Goal: Information Seeking & Learning: Learn about a topic

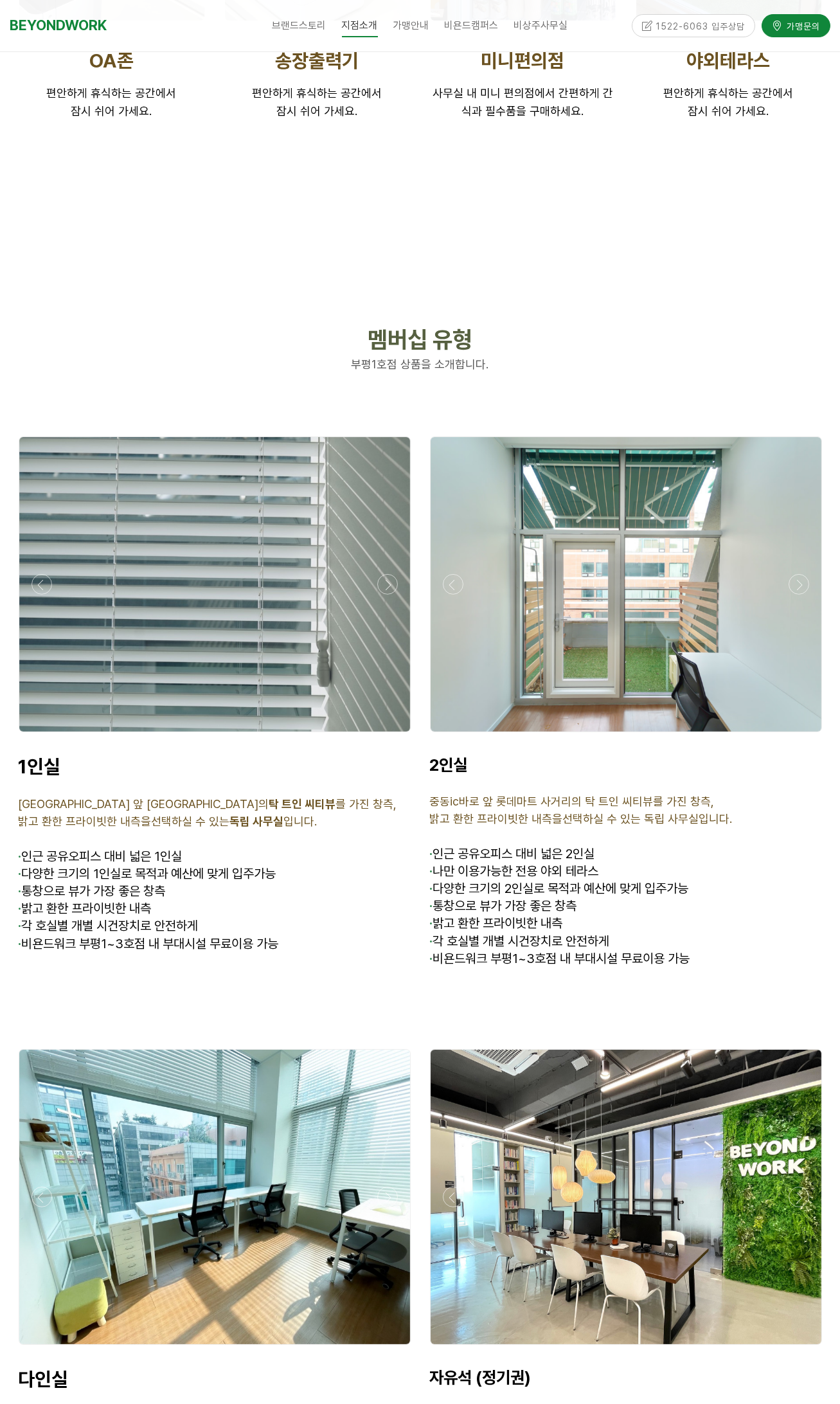
scroll to position [3086, 0]
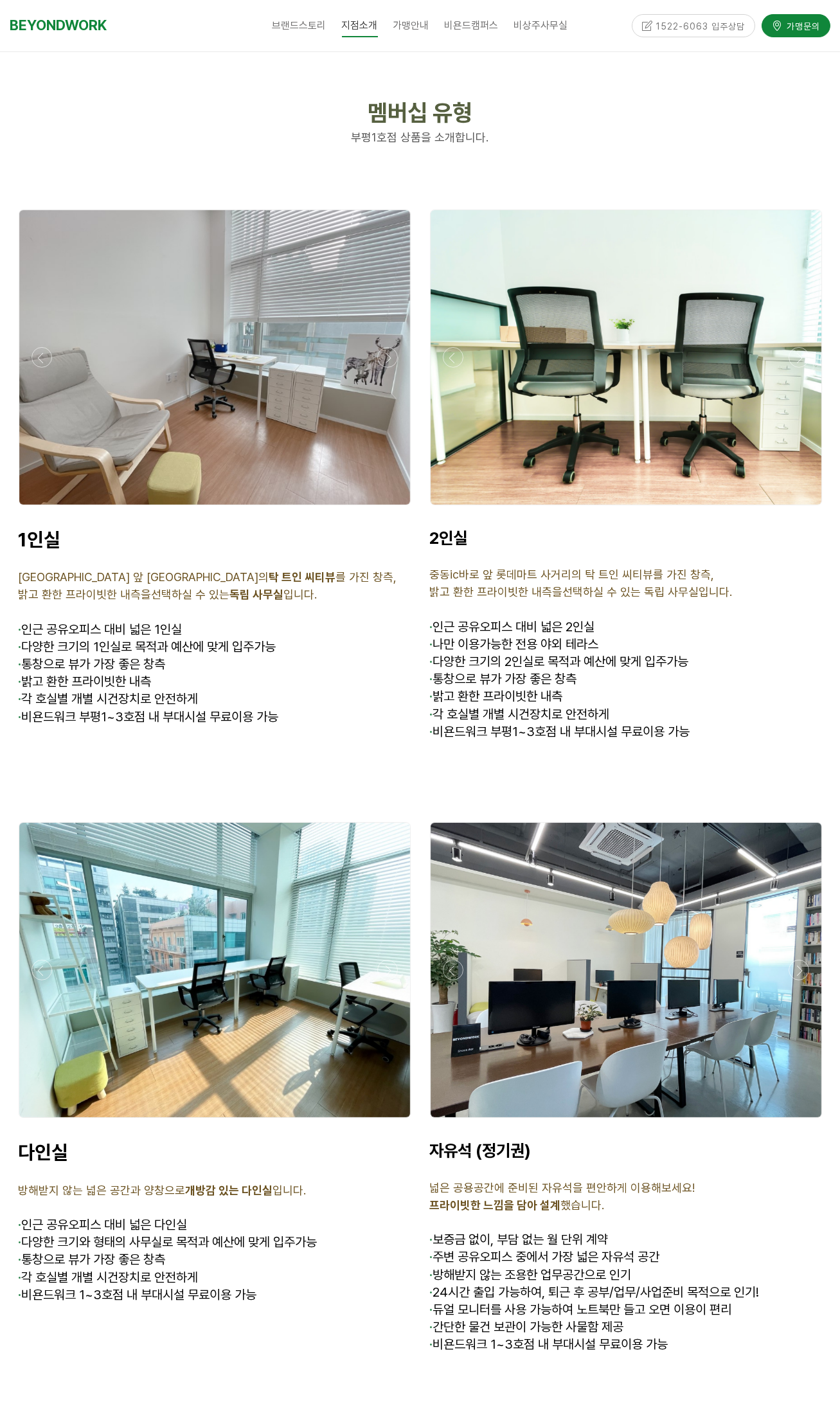
click at [390, 509] on div at bounding box center [214, 509] width 399 height 0
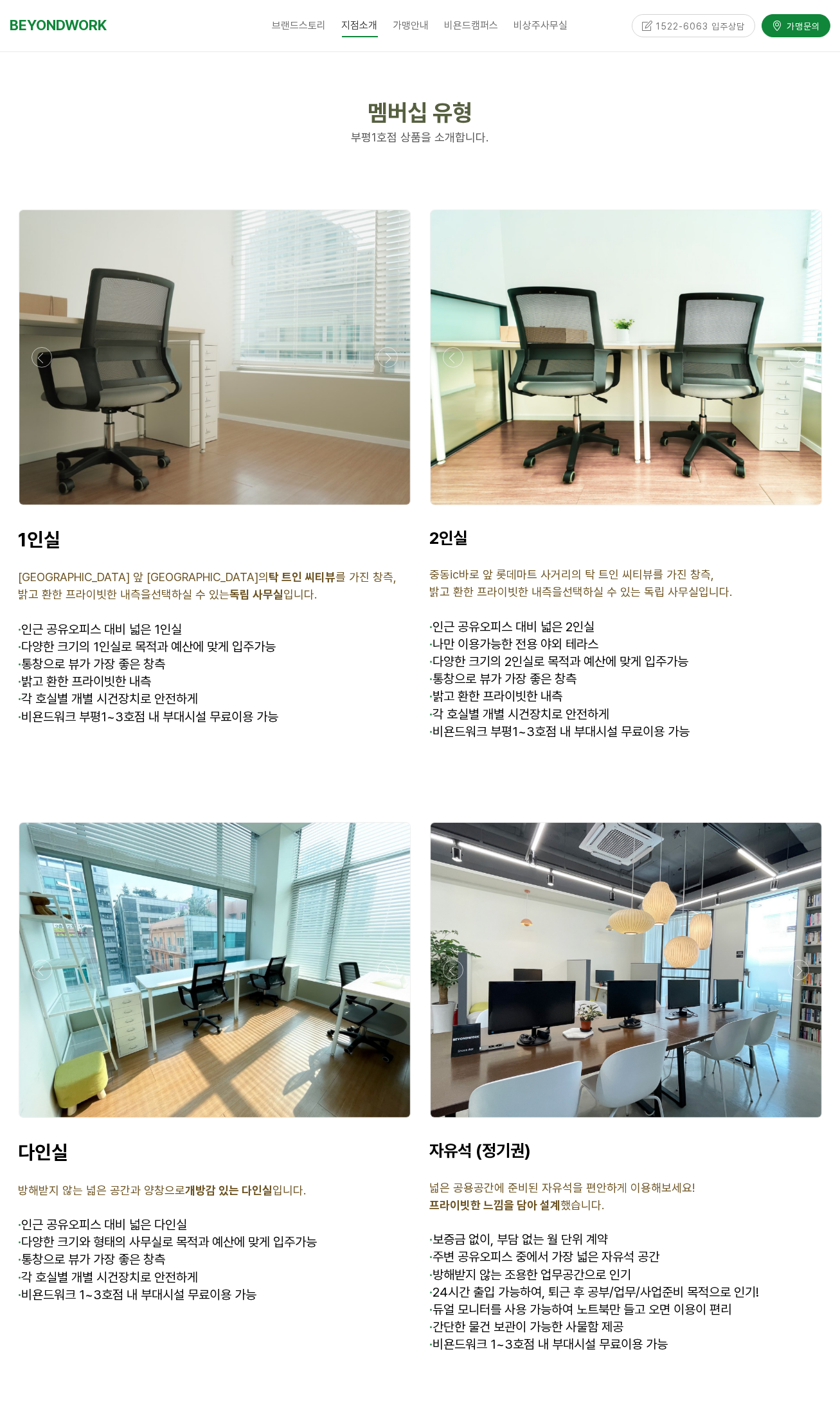
click at [390, 509] on div at bounding box center [214, 509] width 399 height 0
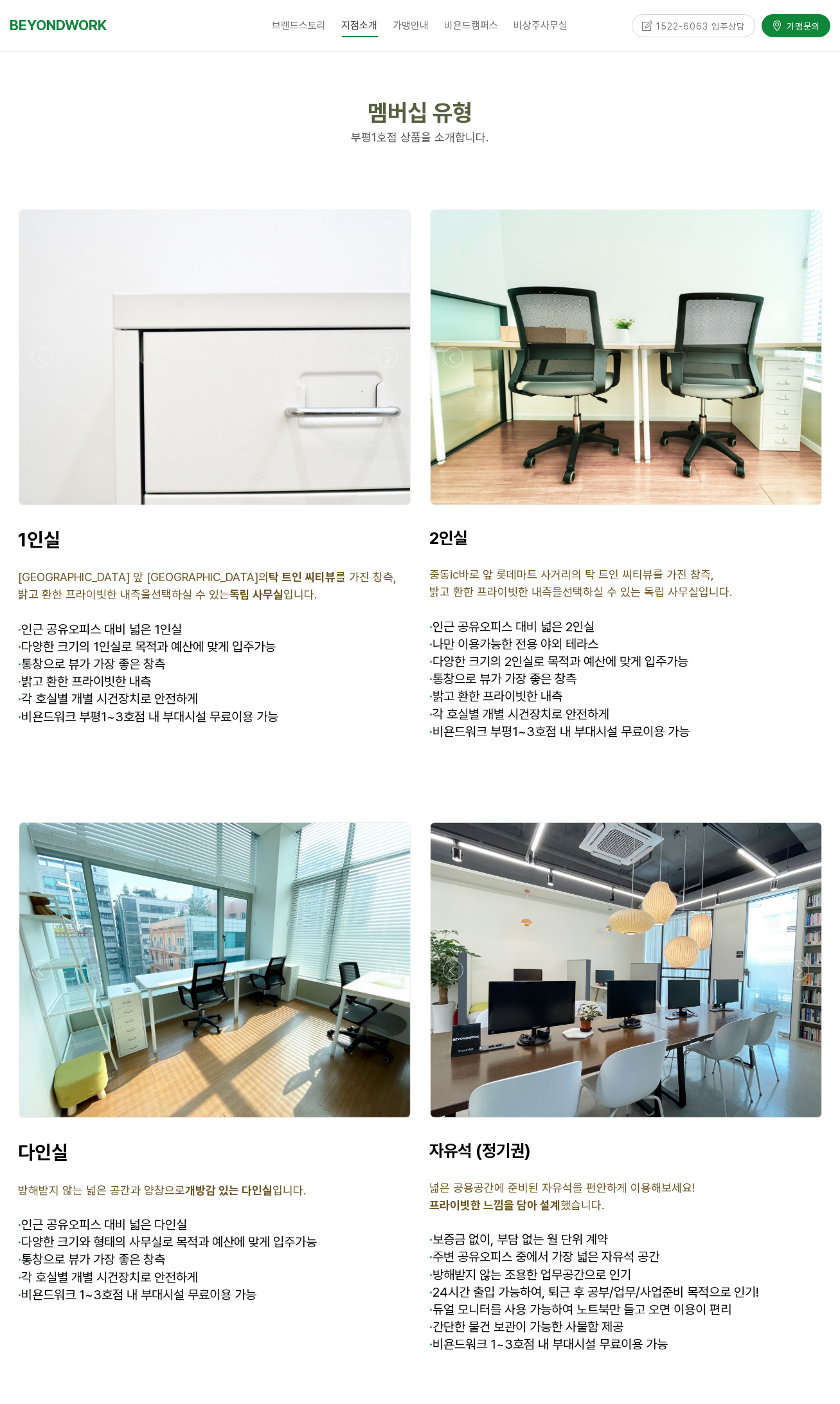
click at [390, 509] on div at bounding box center [214, 509] width 399 height 0
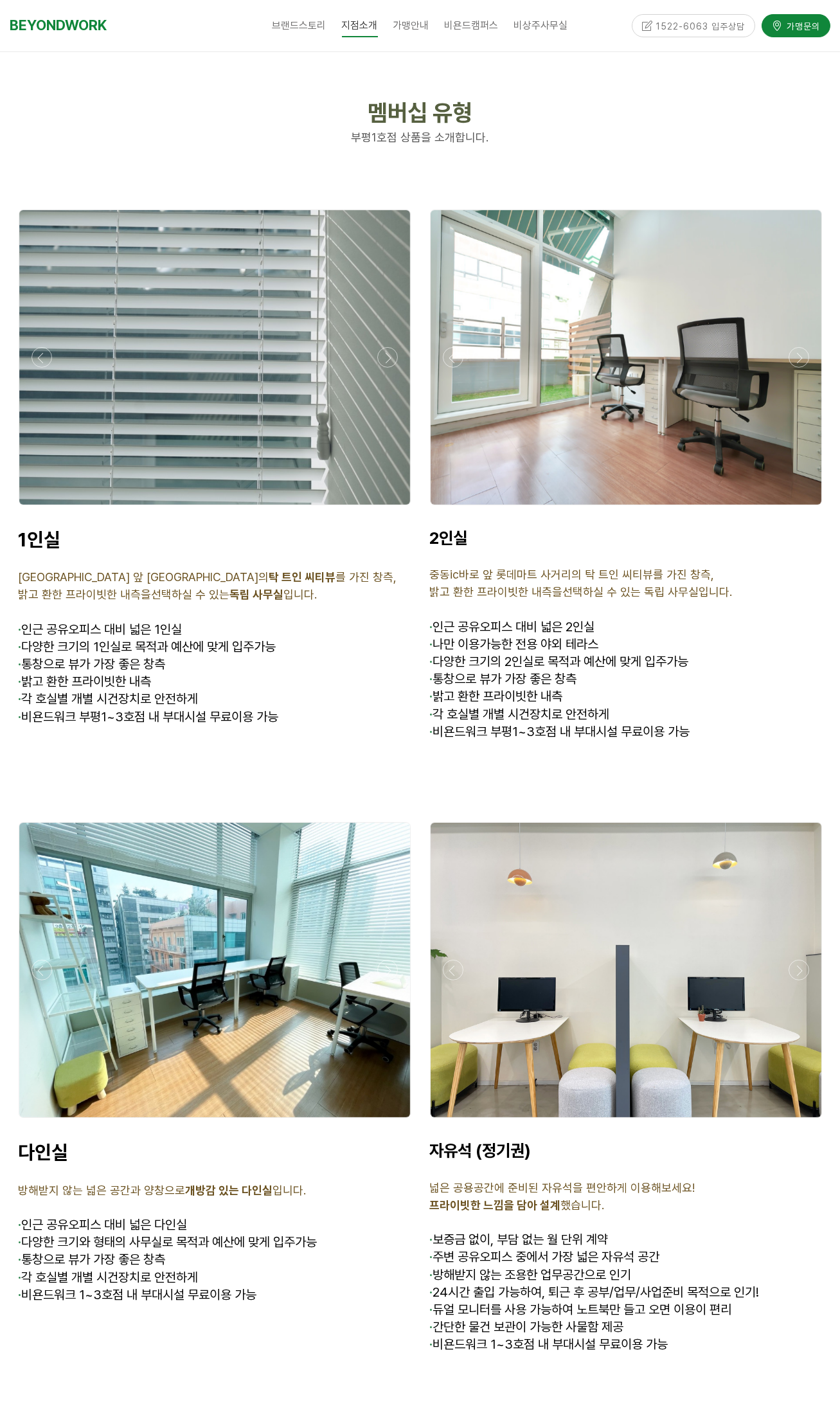
click at [801, 509] on div at bounding box center [626, 509] width 399 height 0
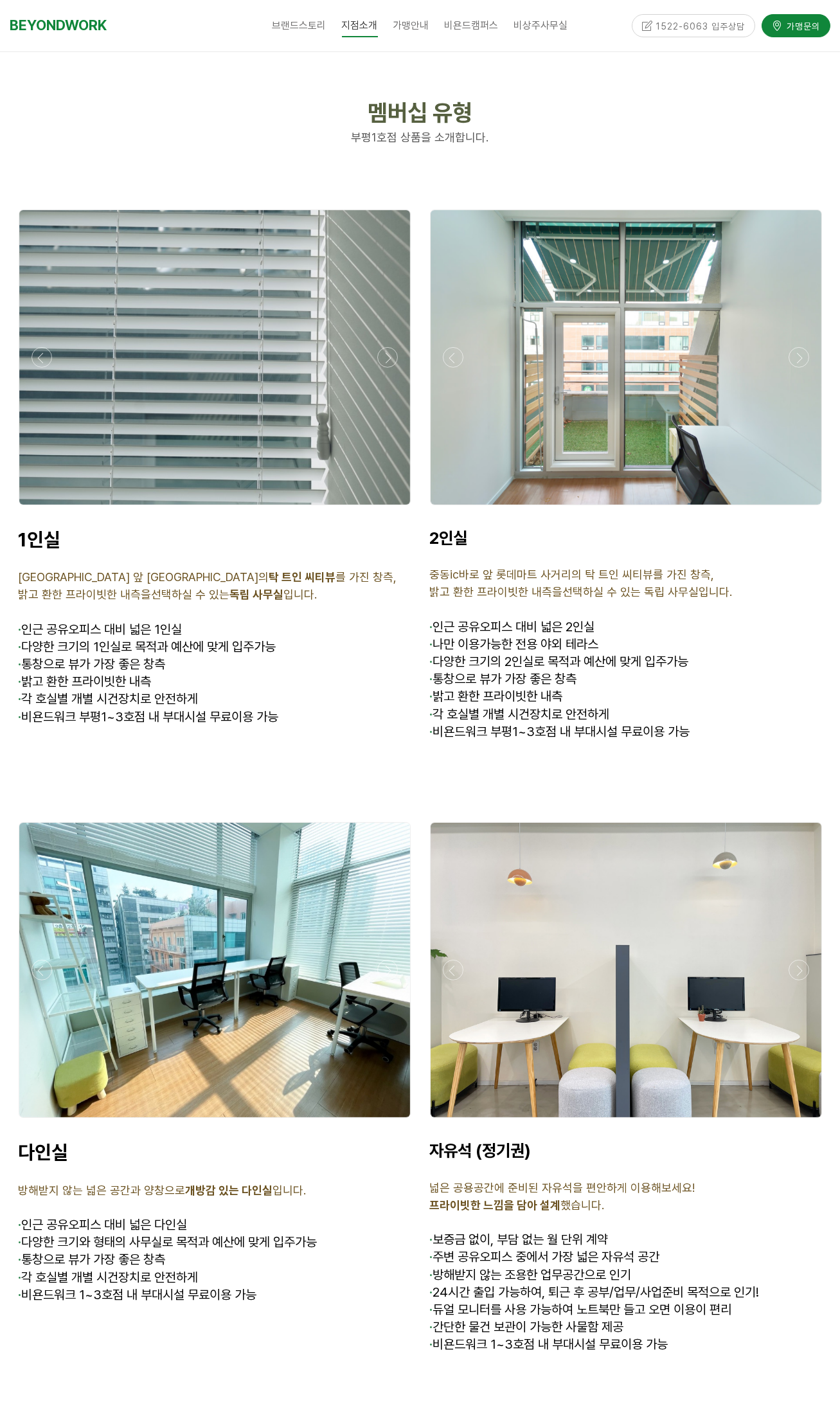
click at [801, 509] on div at bounding box center [626, 509] width 399 height 0
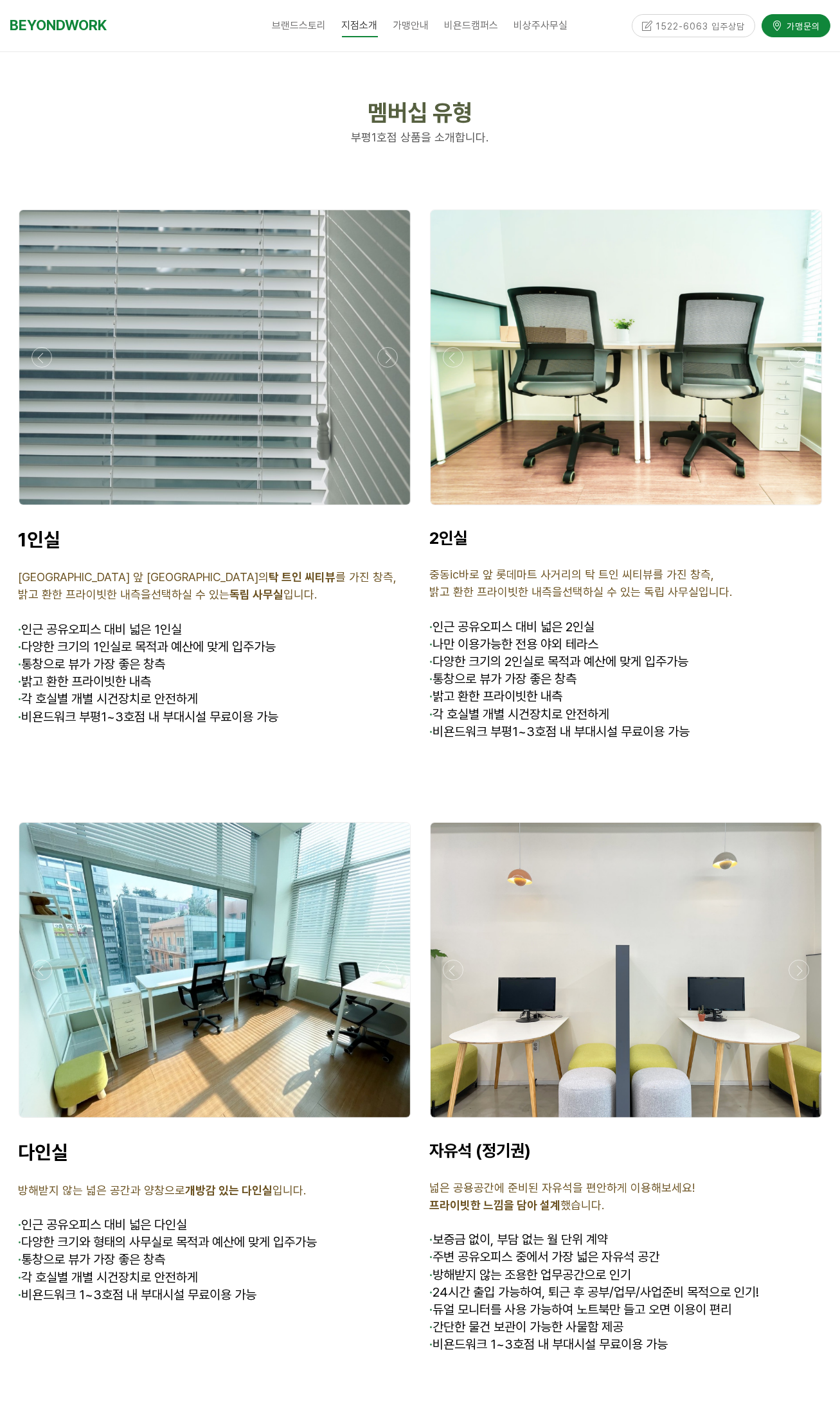
click at [801, 509] on div at bounding box center [626, 509] width 399 height 0
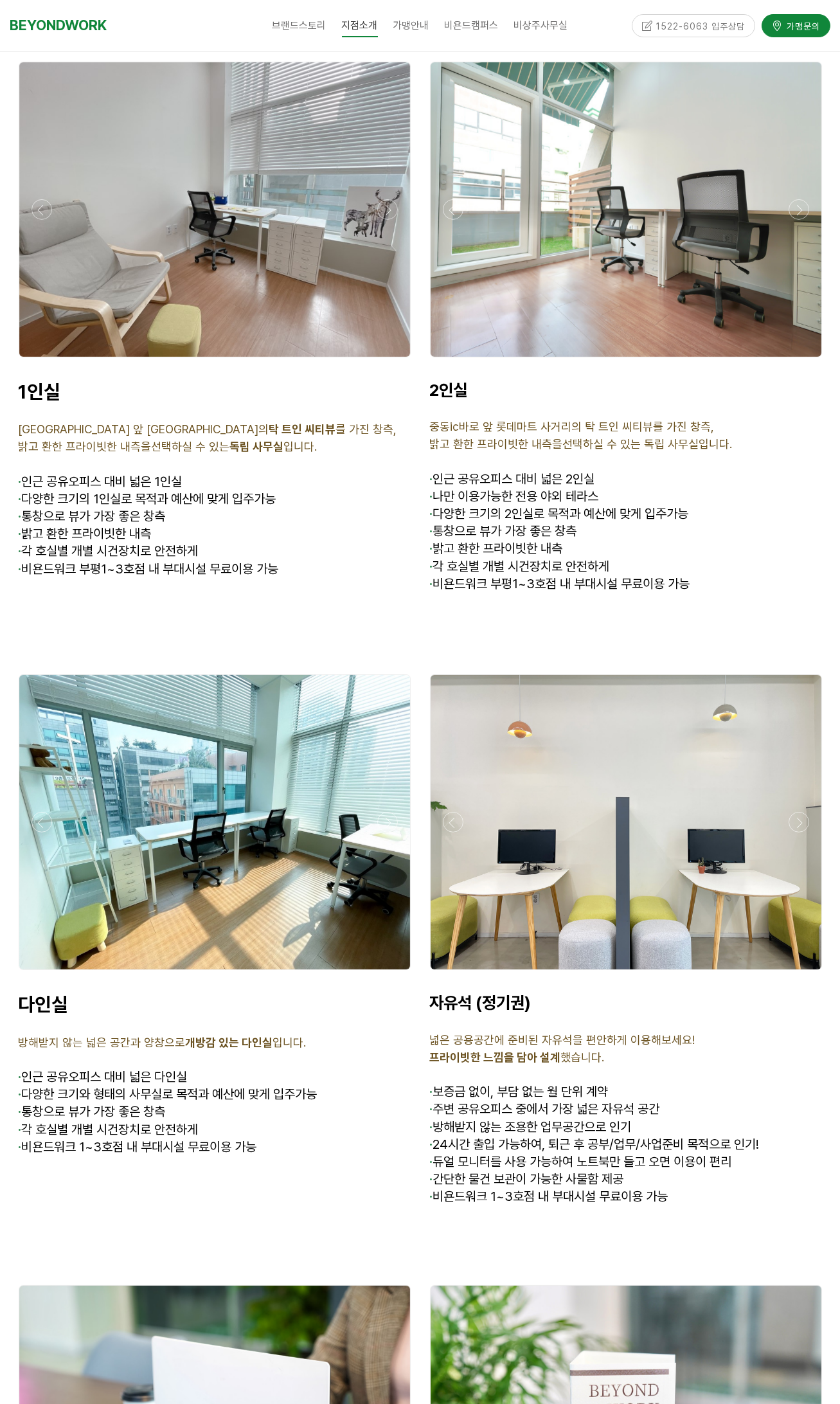
scroll to position [3257, 0]
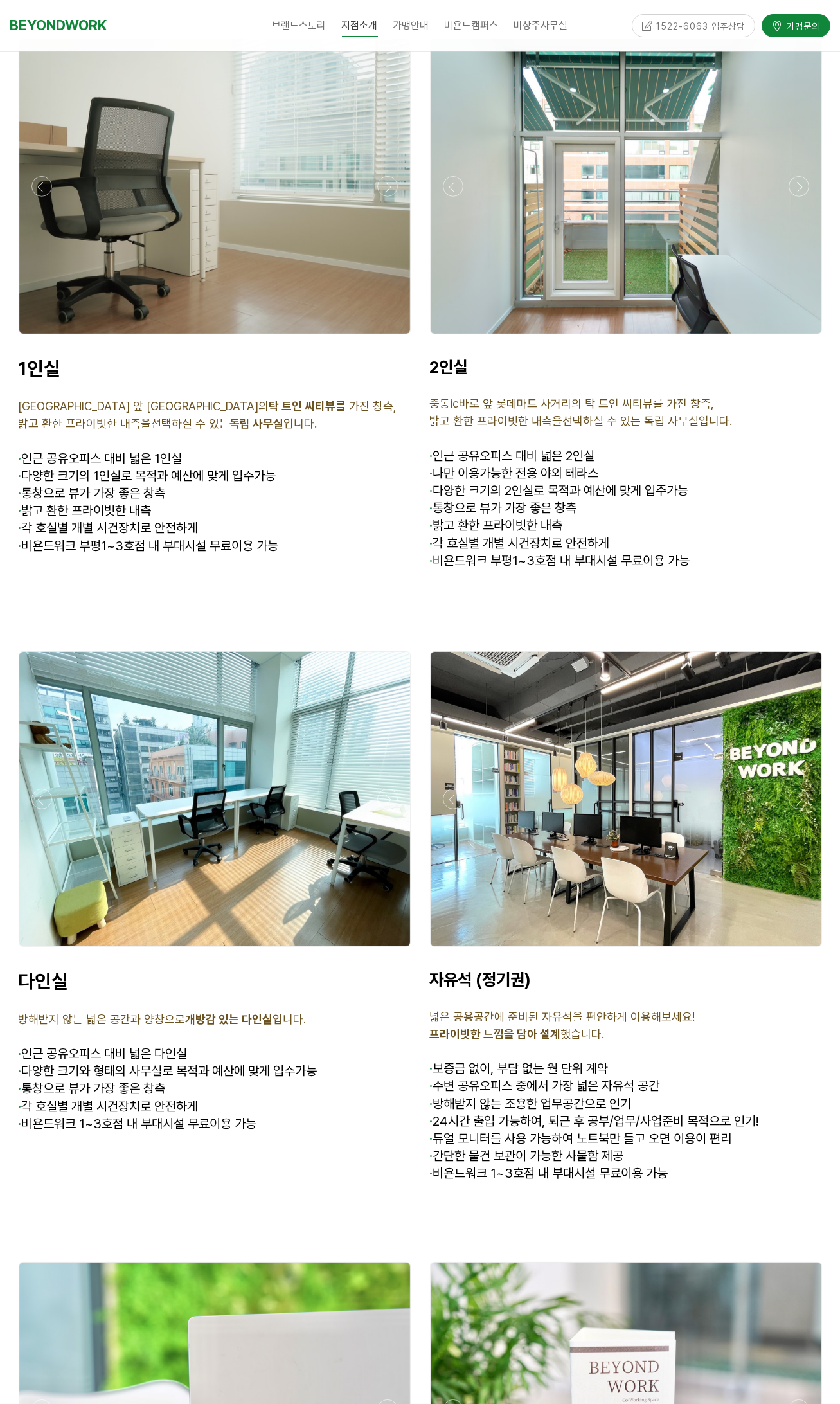
drag, startPoint x: 427, startPoint y: 377, endPoint x: 733, endPoint y: 397, distance: 306.7
click at [733, 397] on div "2인실 중동ic바로 앞 롯데마트 사거리의 탁 트인 씨티뷰를 가진 창측, 밝고 환한 프라이빗한 내측을선택하실 수 있는 독립 사무실입니다. · 인…" at bounding box center [626, 472] width 412 height 250
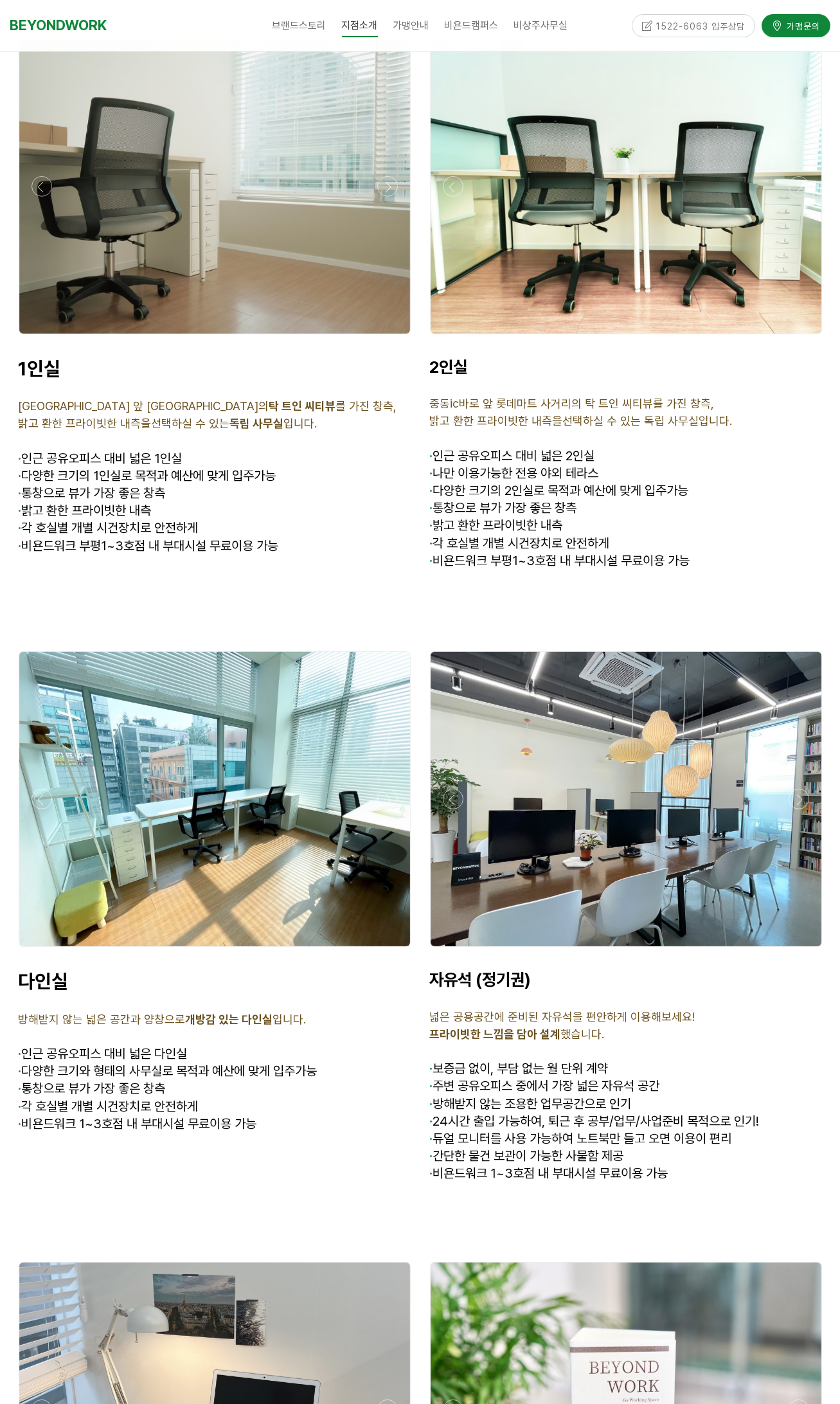
click at [619, 430] on p at bounding box center [626, 439] width 392 height 17
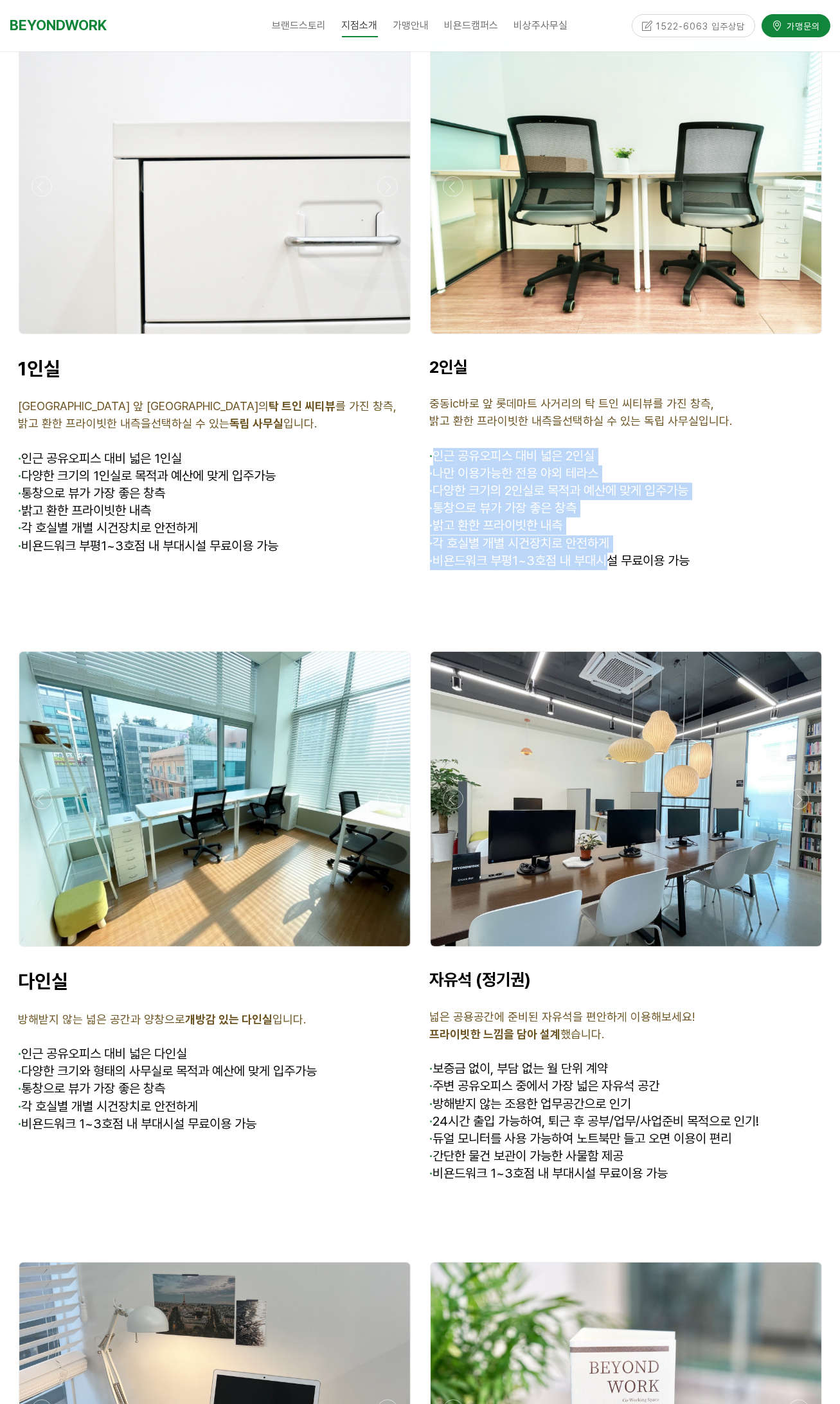
drag, startPoint x: 437, startPoint y: 430, endPoint x: 612, endPoint y: 543, distance: 208.3
click at [612, 543] on div "2인실 중동ic바로 앞 롯데마트 사거리의 탁 트인 씨티뷰를 가진 창측, 밝고 환한 프라이빗한 내측을선택하실 수 있는 독립 사무실입니다. · 인…" at bounding box center [626, 473] width 392 height 231
click at [535, 553] on span "· 비욘드워크 부평1~3호점 내 부대시설 무료이용 가능" at bounding box center [560, 560] width 260 height 15
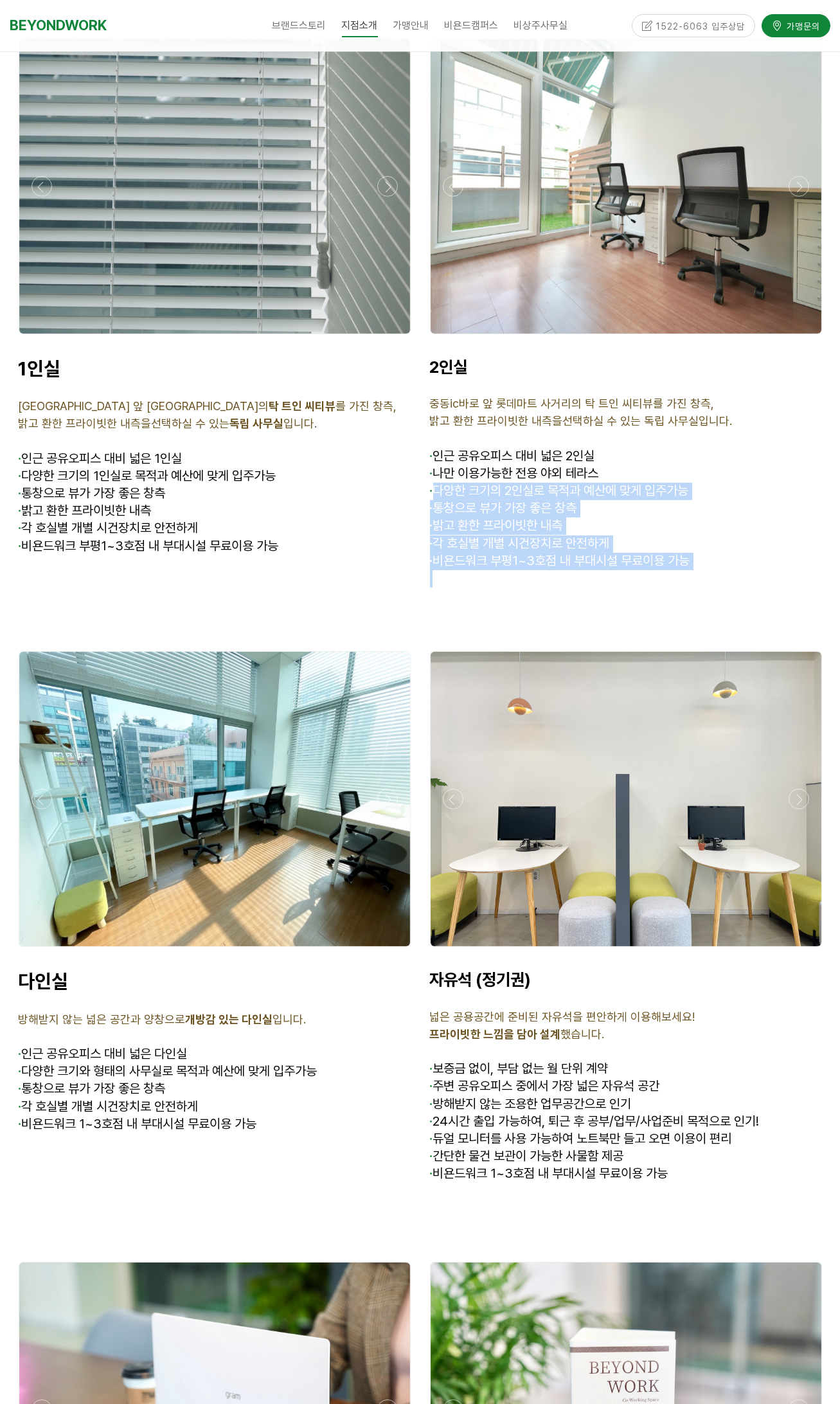
drag, startPoint x: 438, startPoint y: 463, endPoint x: 713, endPoint y: 549, distance: 288.1
click at [713, 549] on div "2인실 중동ic바로 앞 롯데마트 사거리의 탁 트인 씨티뷰를 가진 창측, 밝고 환한 프라이빗한 내측을선택하실 수 있는 독립 사무실입니다. · 인…" at bounding box center [626, 473] width 392 height 231
click at [532, 518] on span "· 밝고 환한 프라이빗한 내측" at bounding box center [497, 525] width 133 height 15
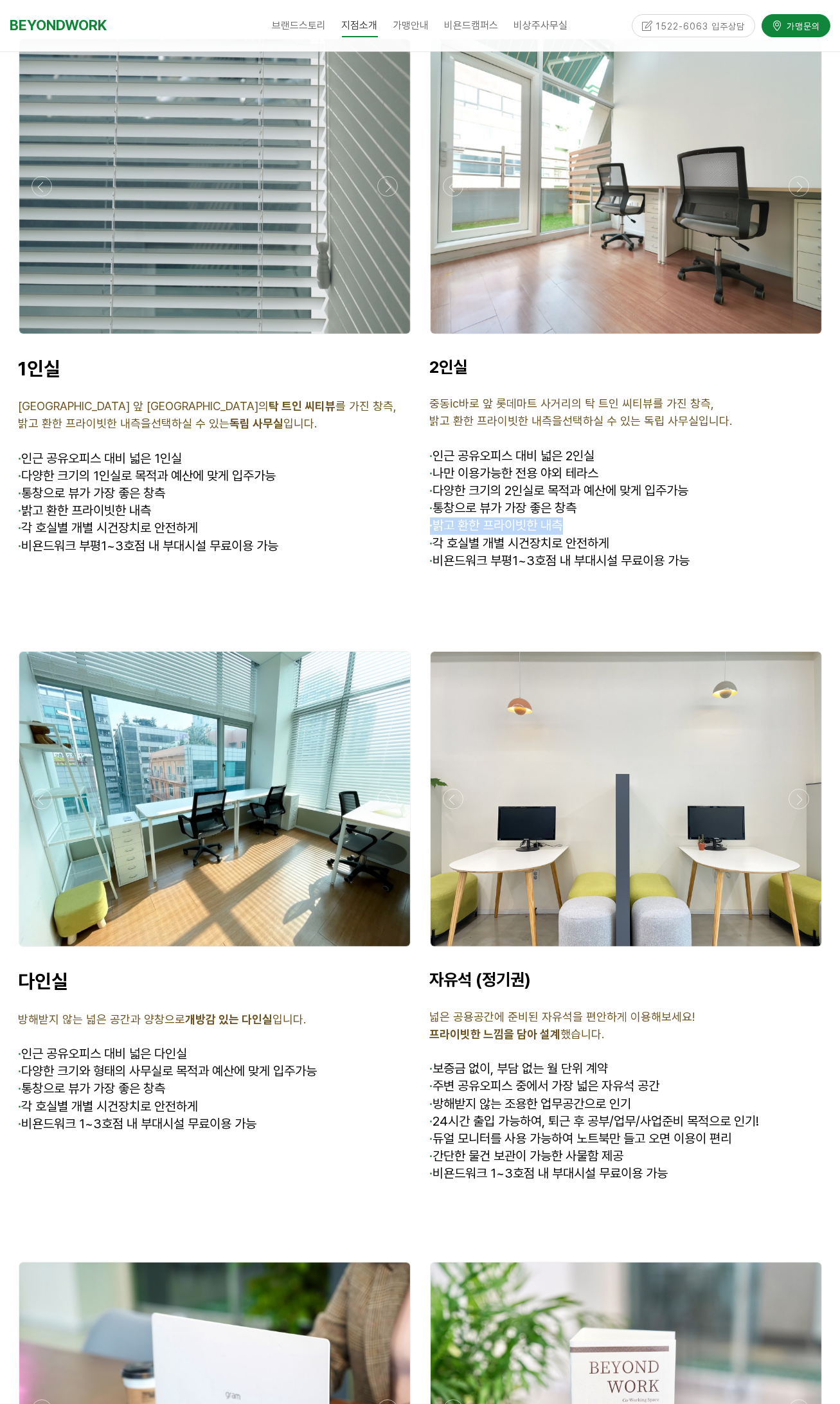
drag, startPoint x: 430, startPoint y: 494, endPoint x: 636, endPoint y: 494, distance: 206.0
click at [636, 518] on p "· 밝고 환한 프라이빗한 내측" at bounding box center [626, 526] width 392 height 17
click at [575, 518] on p "· 밝고 환한 프라이빗한 내측" at bounding box center [626, 526] width 392 height 17
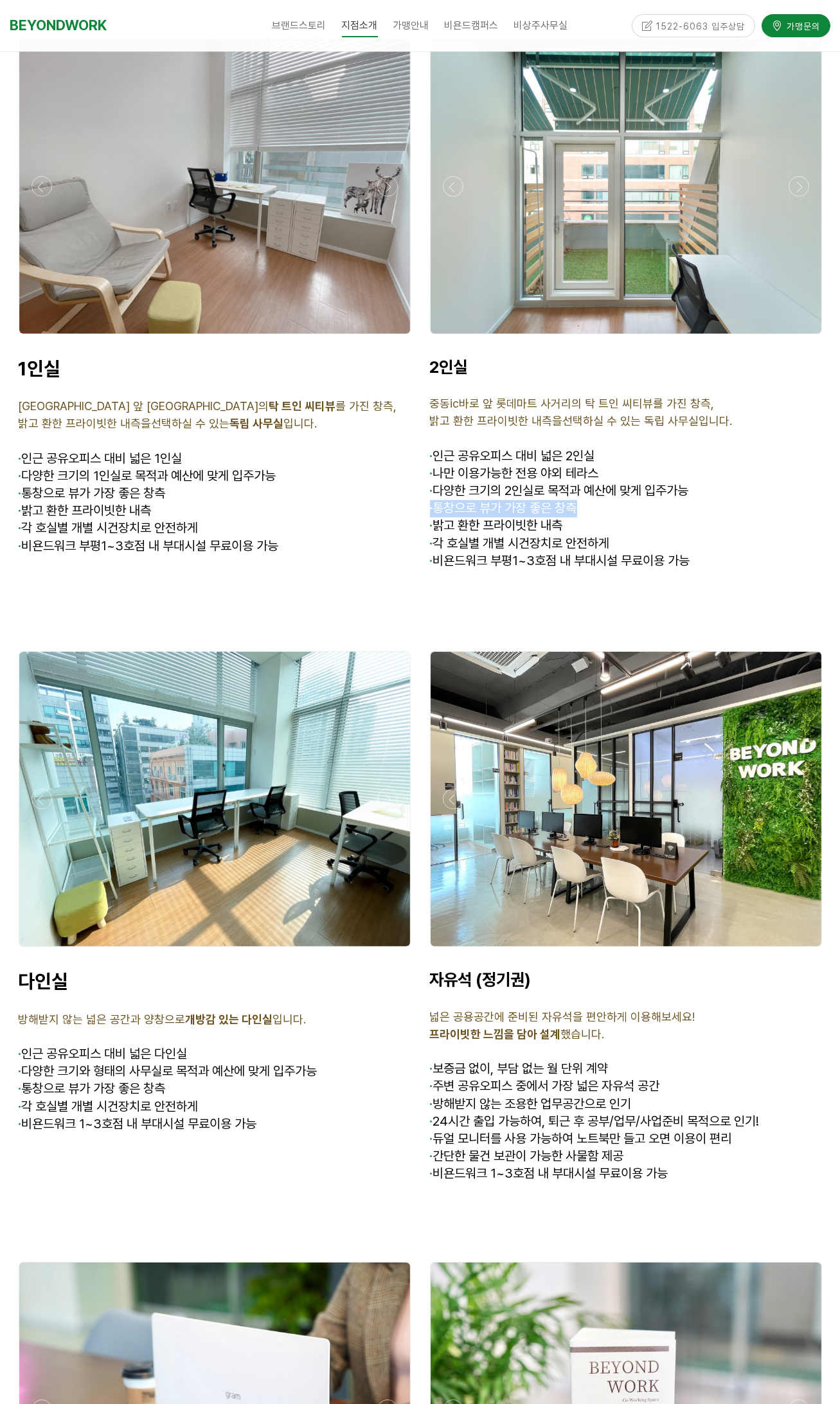
drag, startPoint x: 424, startPoint y: 484, endPoint x: 623, endPoint y: 492, distance: 199.2
click at [623, 492] on div "2인실 중동ic바로 앞 롯데마트 사거리의 탁 트인 씨티뷰를 가진 창측, 밝고 환한 프라이빗한 내측을선택하실 수 있는 독립 사무실입니다. · 인…" at bounding box center [626, 472] width 412 height 250
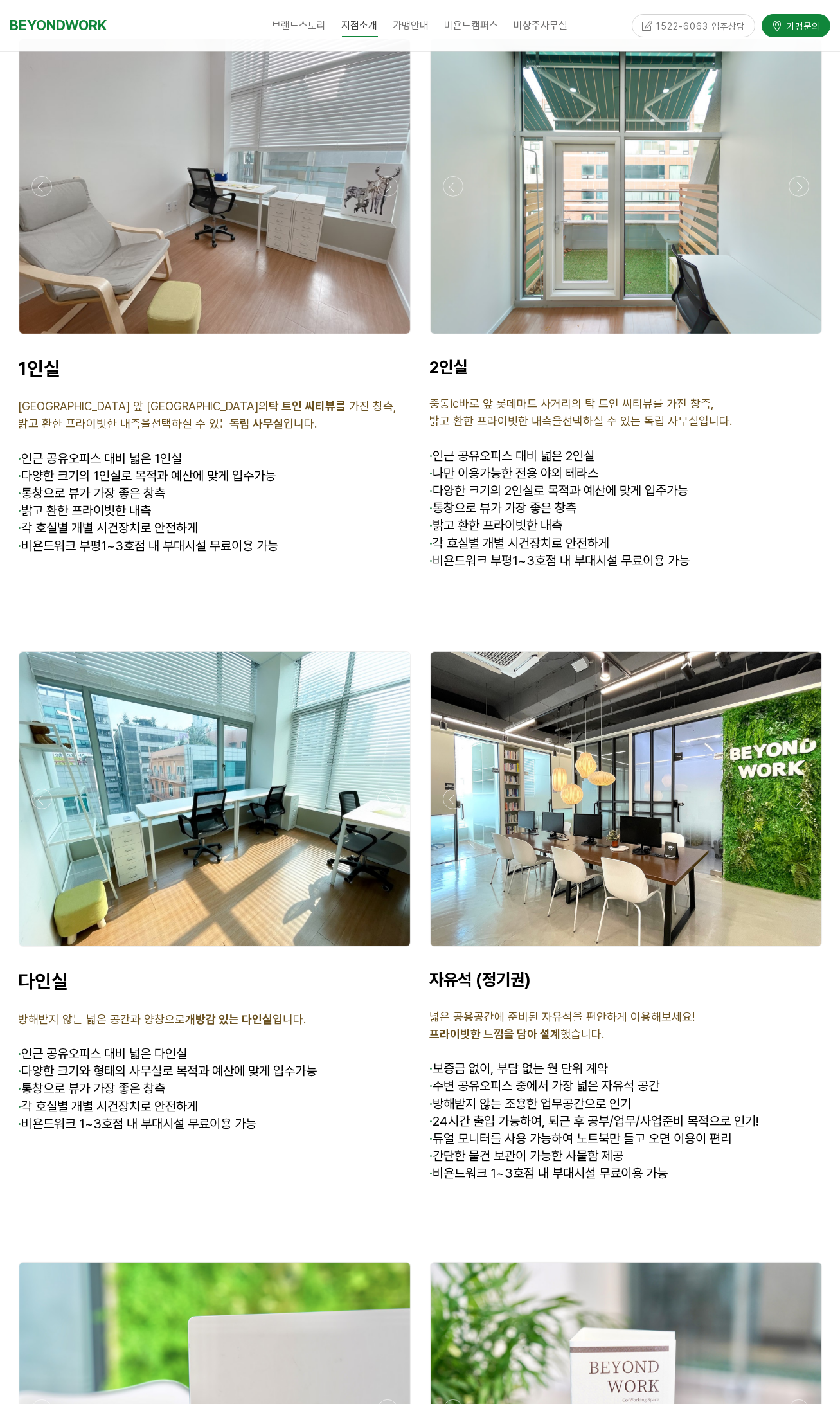
click at [592, 518] on p "· 밝고 환한 프라이빗한 내측" at bounding box center [626, 526] width 392 height 17
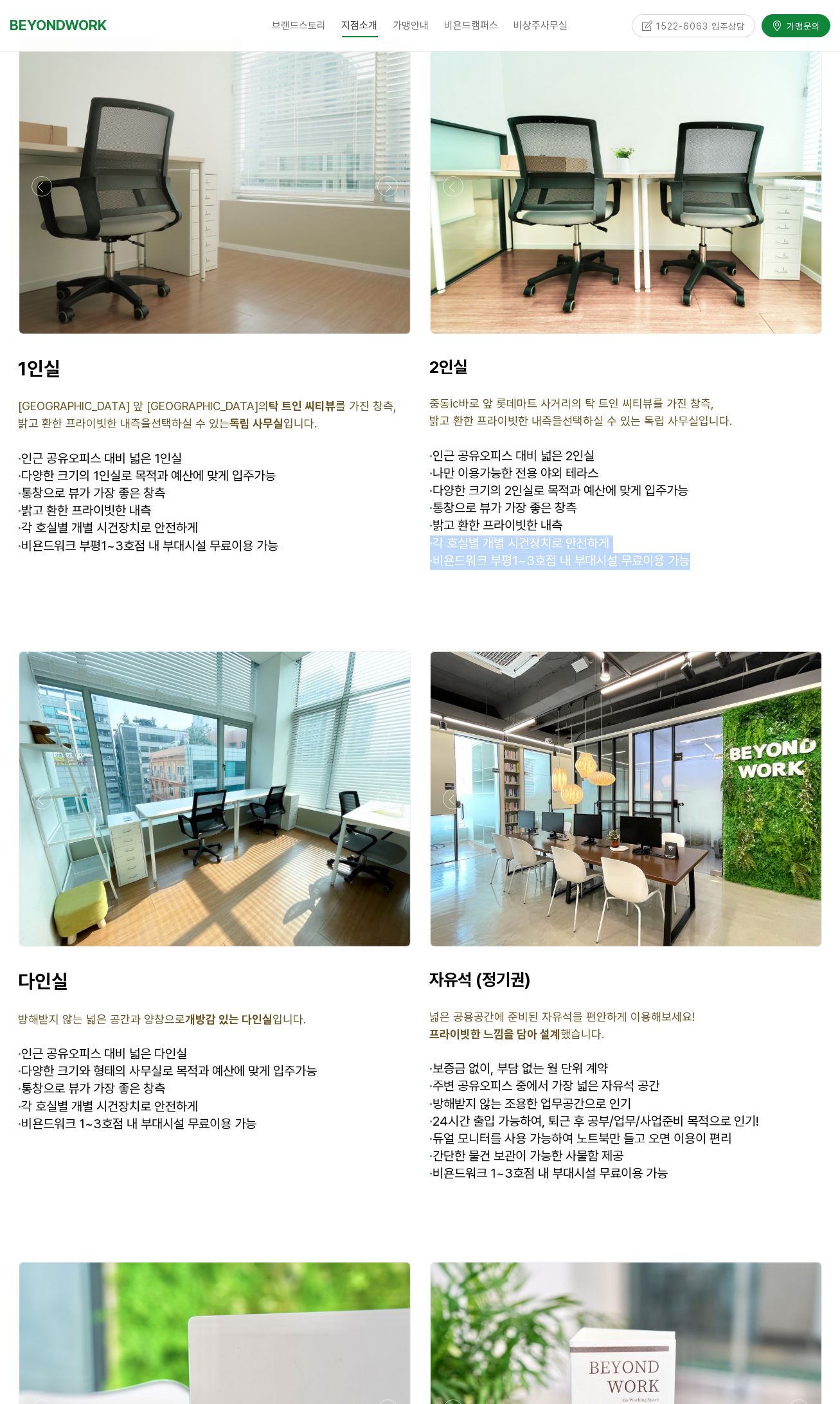
drag, startPoint x: 430, startPoint y: 522, endPoint x: 711, endPoint y: 540, distance: 281.6
click at [711, 540] on div "2인실 중동ic바로 앞 롯데마트 사거리의 탁 트인 씨티뷰를 가진 창측, 밝고 환한 프라이빗한 내측을선택하실 수 있는 독립 사무실입니다. · 인…" at bounding box center [626, 473] width 392 height 231
click at [617, 553] on span "· 비욘드워크 부평1~3호점 내 부대시설 무료이용 가능" at bounding box center [560, 560] width 260 height 15
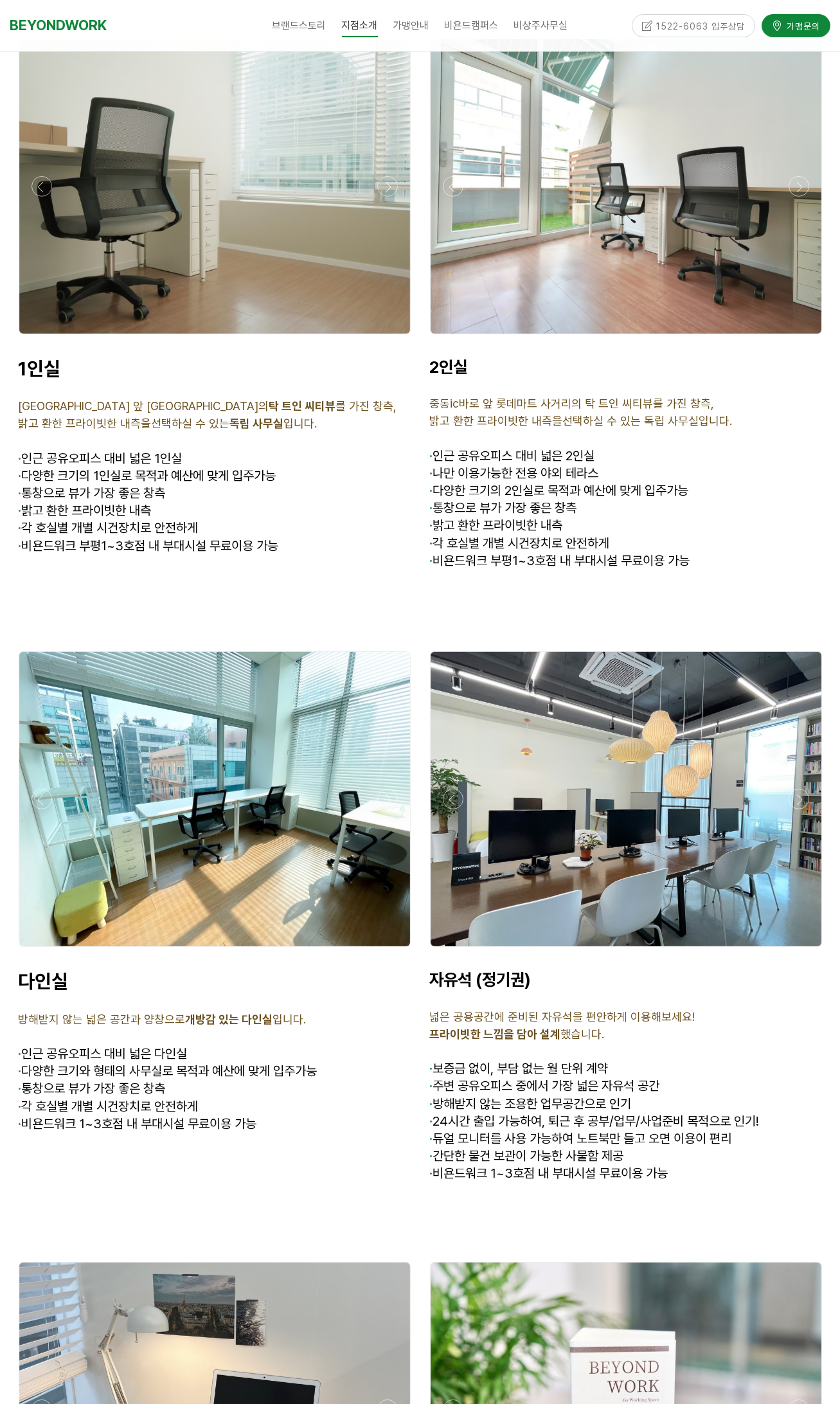
scroll to position [3086, 0]
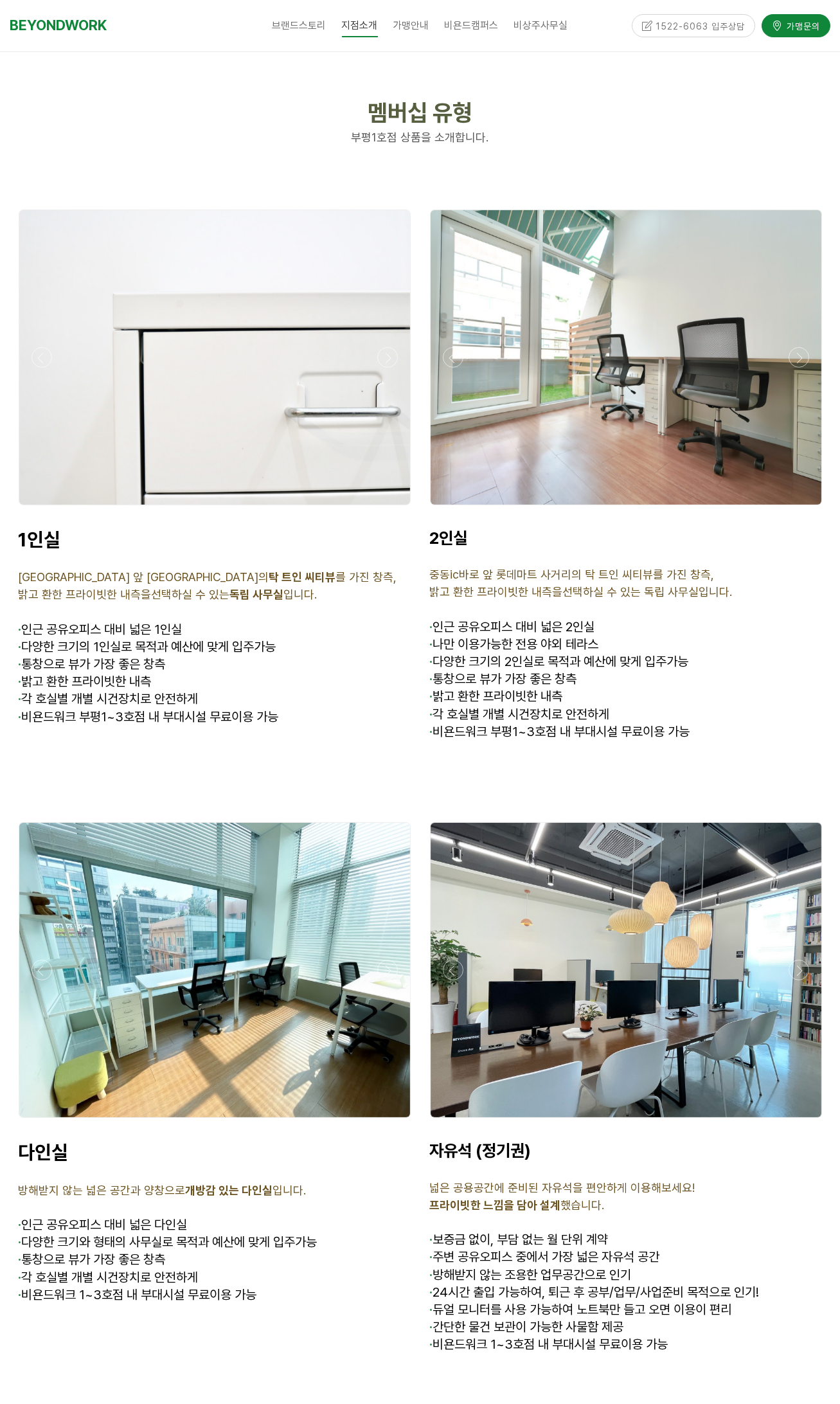
click at [386, 509] on div at bounding box center [214, 509] width 399 height 0
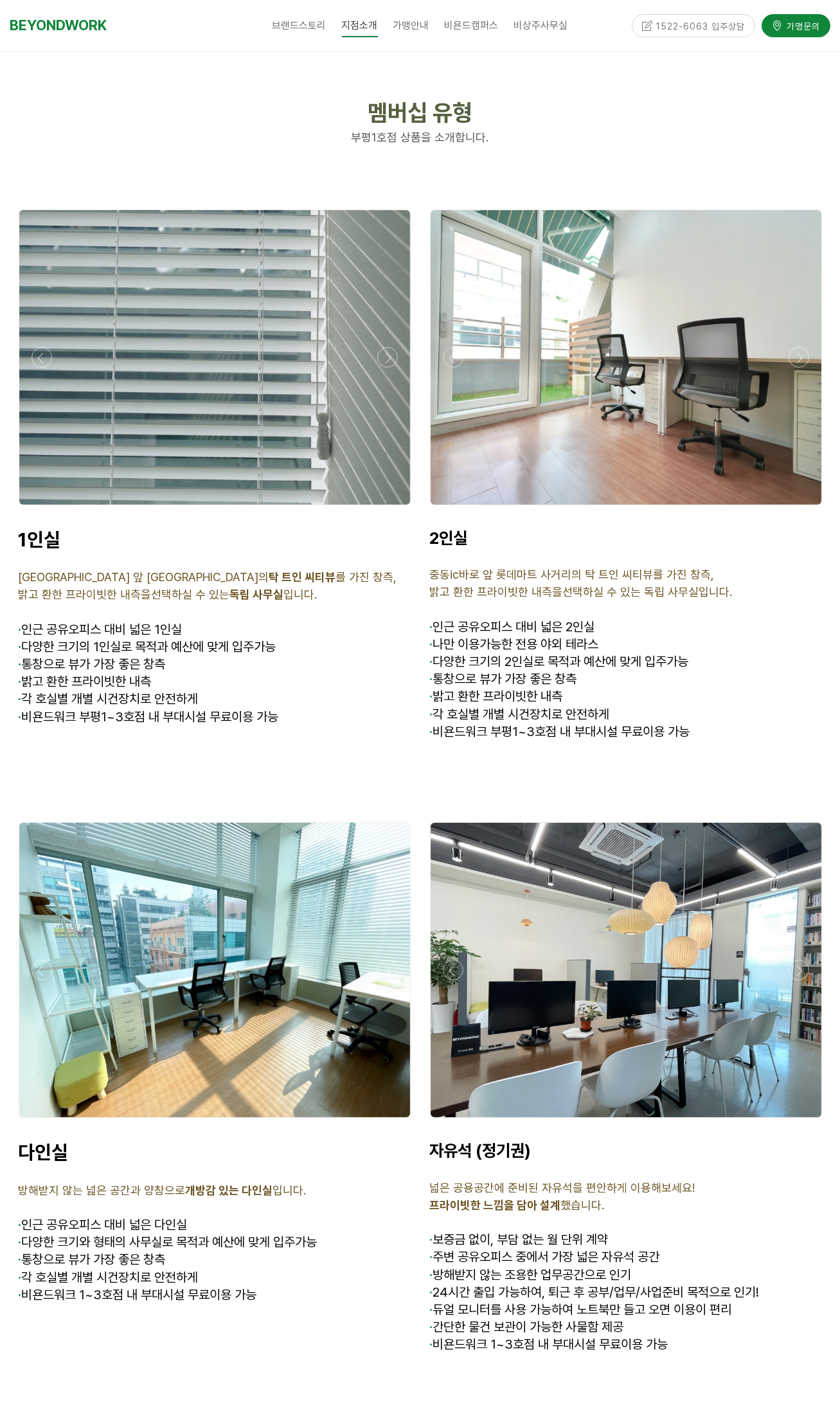
click at [386, 509] on div at bounding box center [214, 509] width 399 height 0
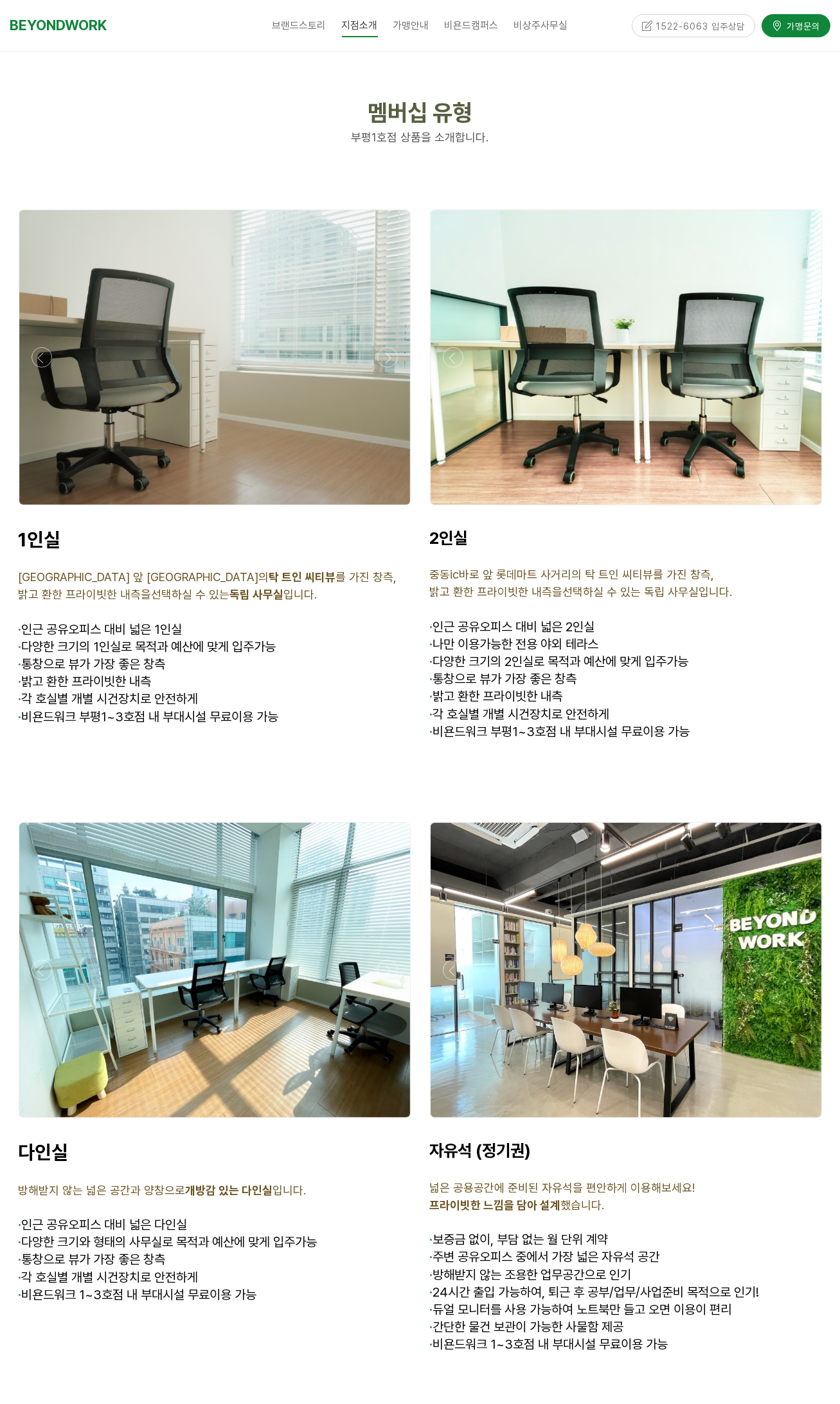
click at [386, 509] on div at bounding box center [214, 509] width 399 height 0
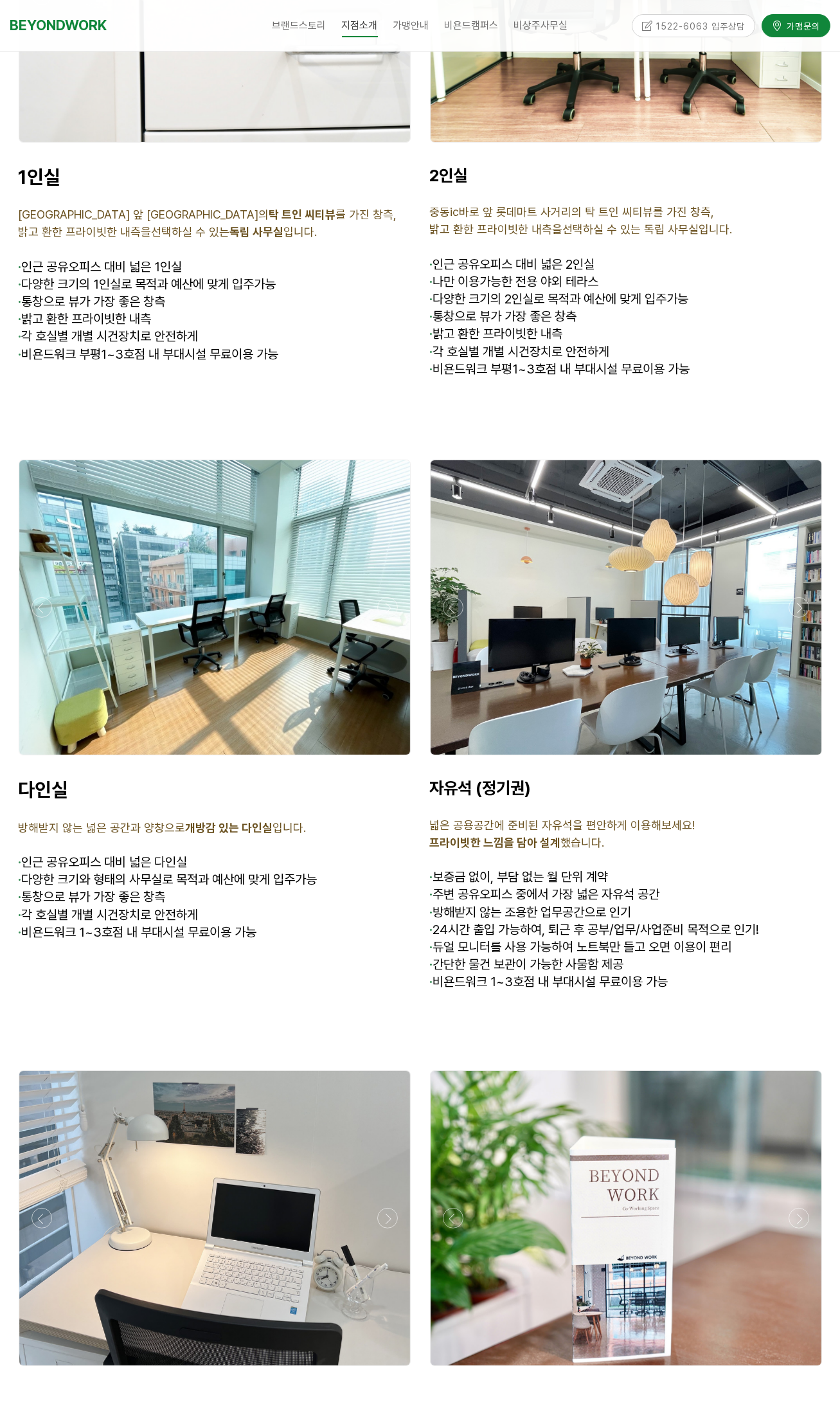
scroll to position [3489, 0]
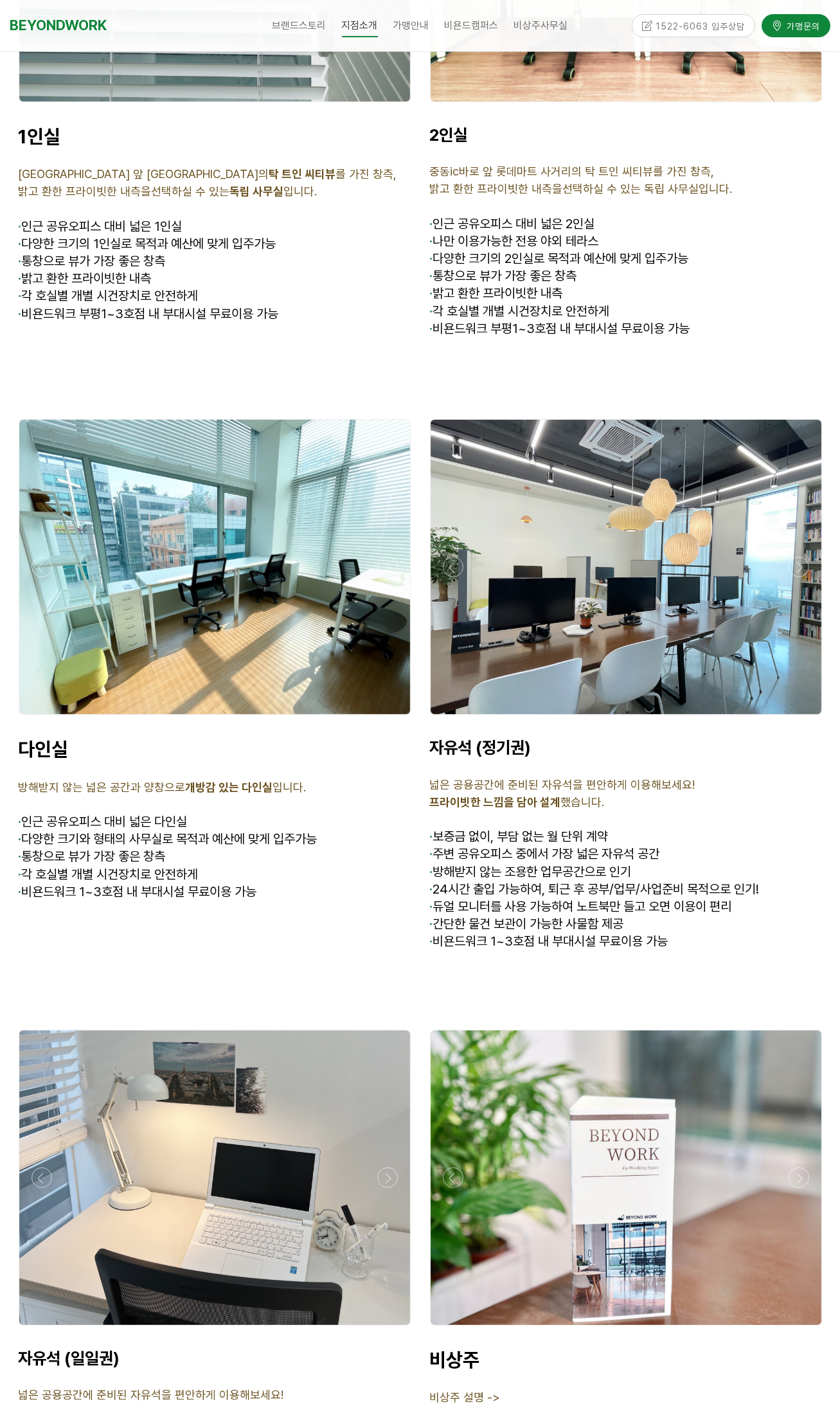
click at [453, 718] on div at bounding box center [626, 718] width 399 height 0
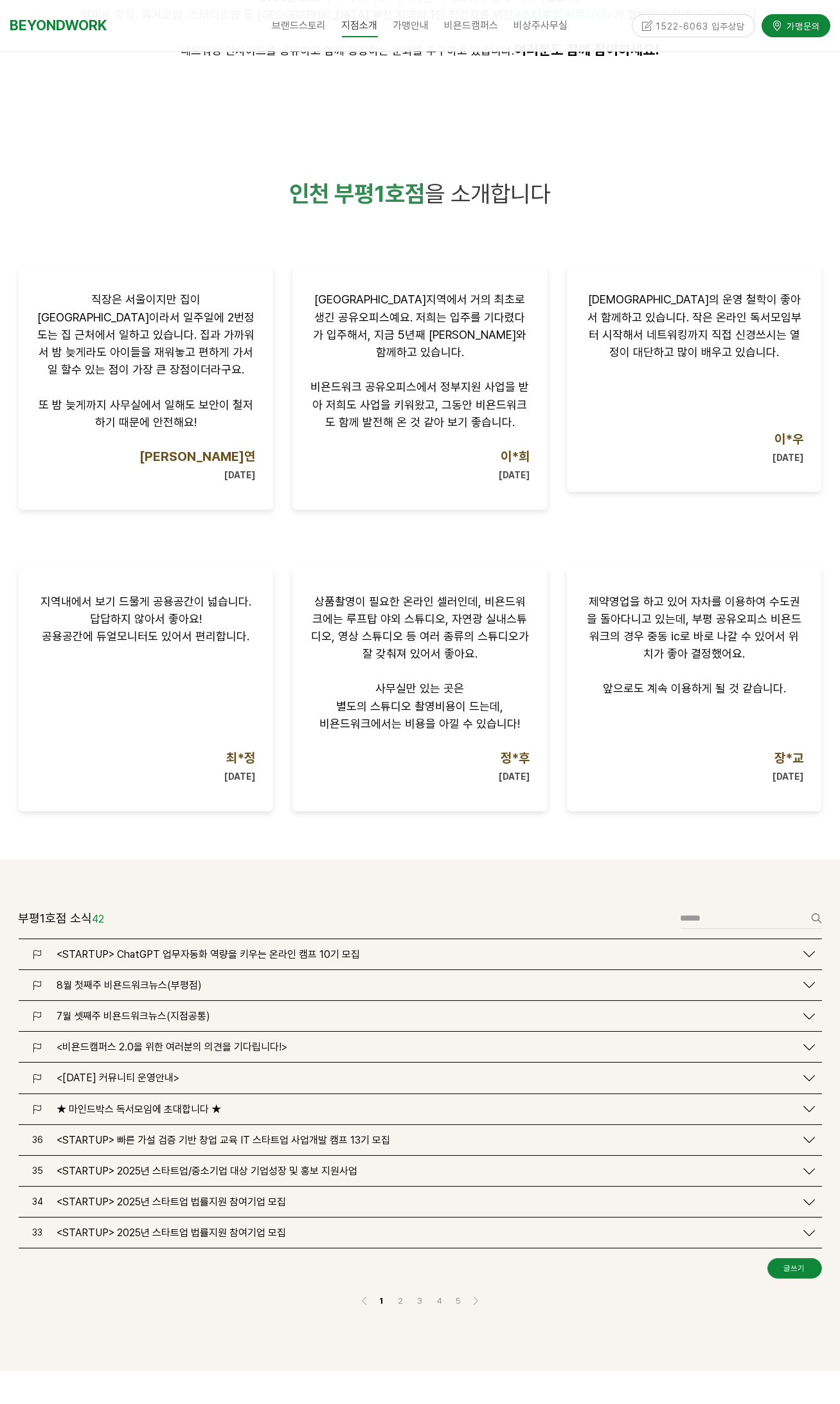
scroll to position [575, 0]
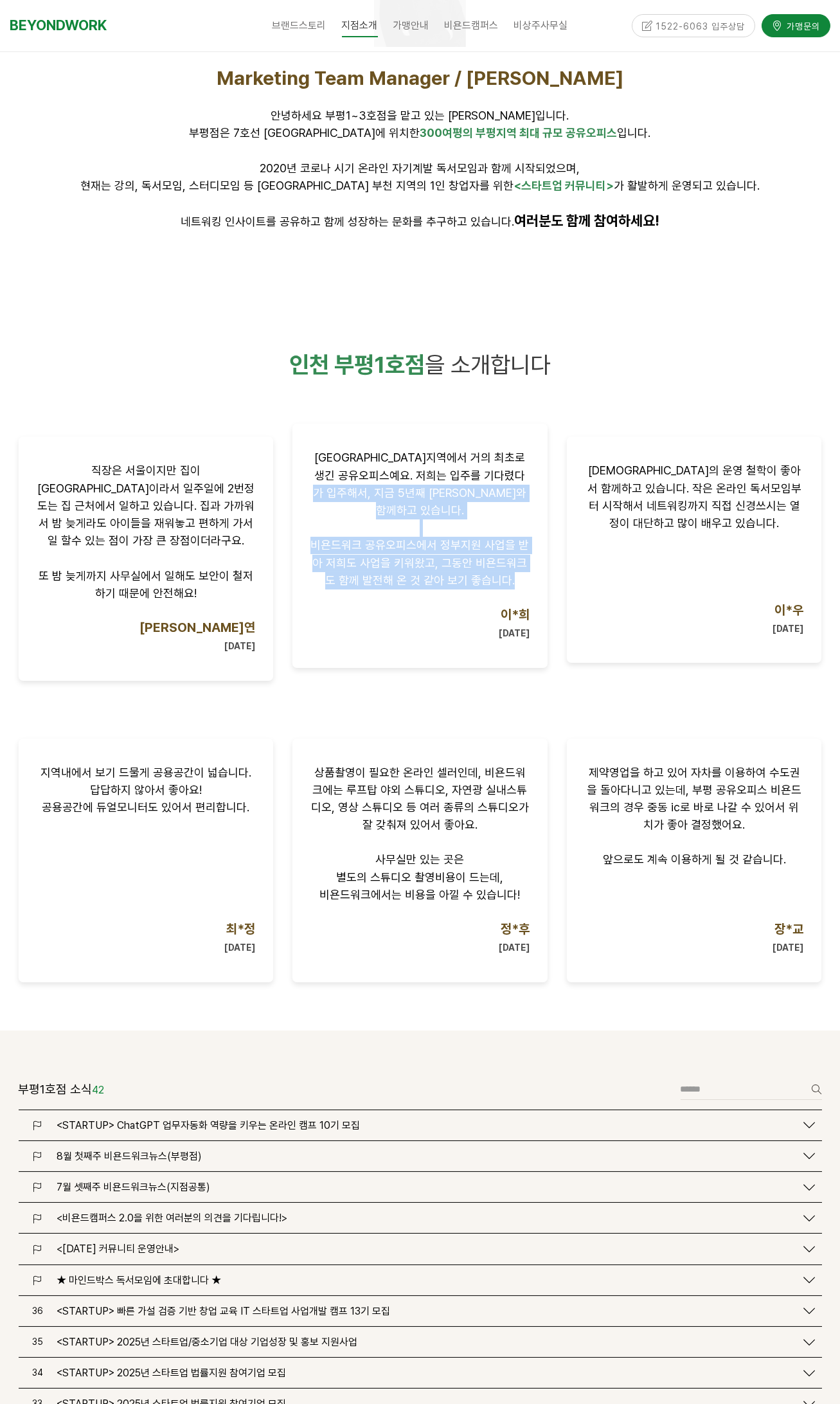
drag, startPoint x: 349, startPoint y: 491, endPoint x: 516, endPoint y: 560, distance: 180.7
click at [516, 560] on div "[GEOGRAPHIC_DATA]지역에서 거의 최초로 생긴 공유오피스예요. 저희는 입주를 기다렸다가 입주해서, 지금 5년째 [PERSON_NAM…" at bounding box center [420, 545] width 219 height 192
click at [449, 565] on span "비욘드워크 공유오피스에서 정부지원 사업을 받아 저희도 사업을 키워왔고, 그동안 비욘드워크도 함께 발전해 온 것 같아 보기 좋습니다." at bounding box center [420, 563] width 219 height 48
drag, startPoint x: 331, startPoint y: 543, endPoint x: 518, endPoint y: 566, distance: 188.4
click at [518, 566] on p "비욘드워크 공유오피스에서 정부지원 사업을 받아 저희도 사업을 키워왔고, 그동안 비욘드워크도 함께 발전해 온 것 같아 보기 좋습니다." at bounding box center [420, 563] width 219 height 53
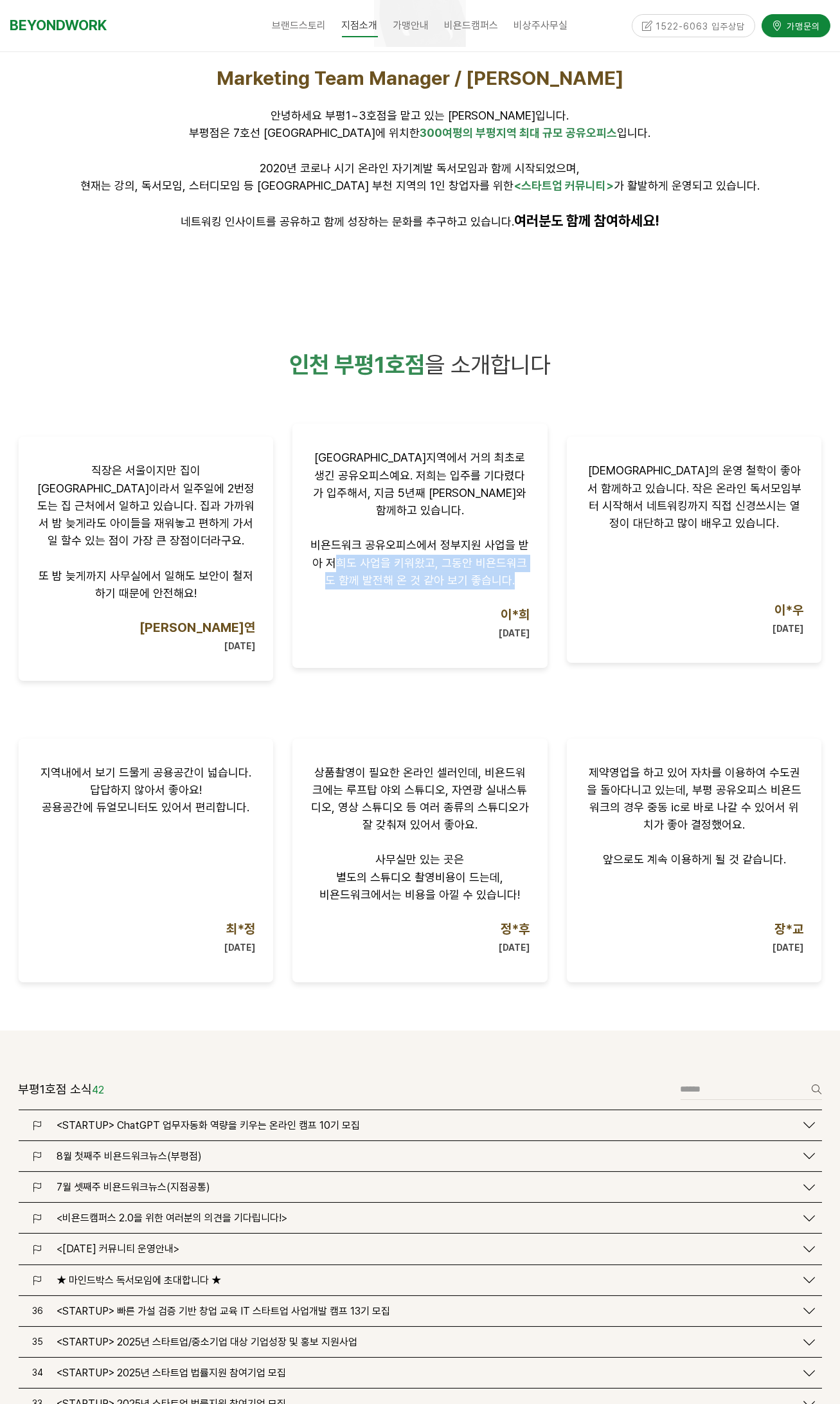
click at [495, 563] on span "비욘드워크 공유오피스에서 정부지원 사업을 받아 저희도 사업을 키워왔고, 그동안 비욘드워크도 함께 발전해 온 것 같아 보기 좋습니다." at bounding box center [420, 563] width 219 height 48
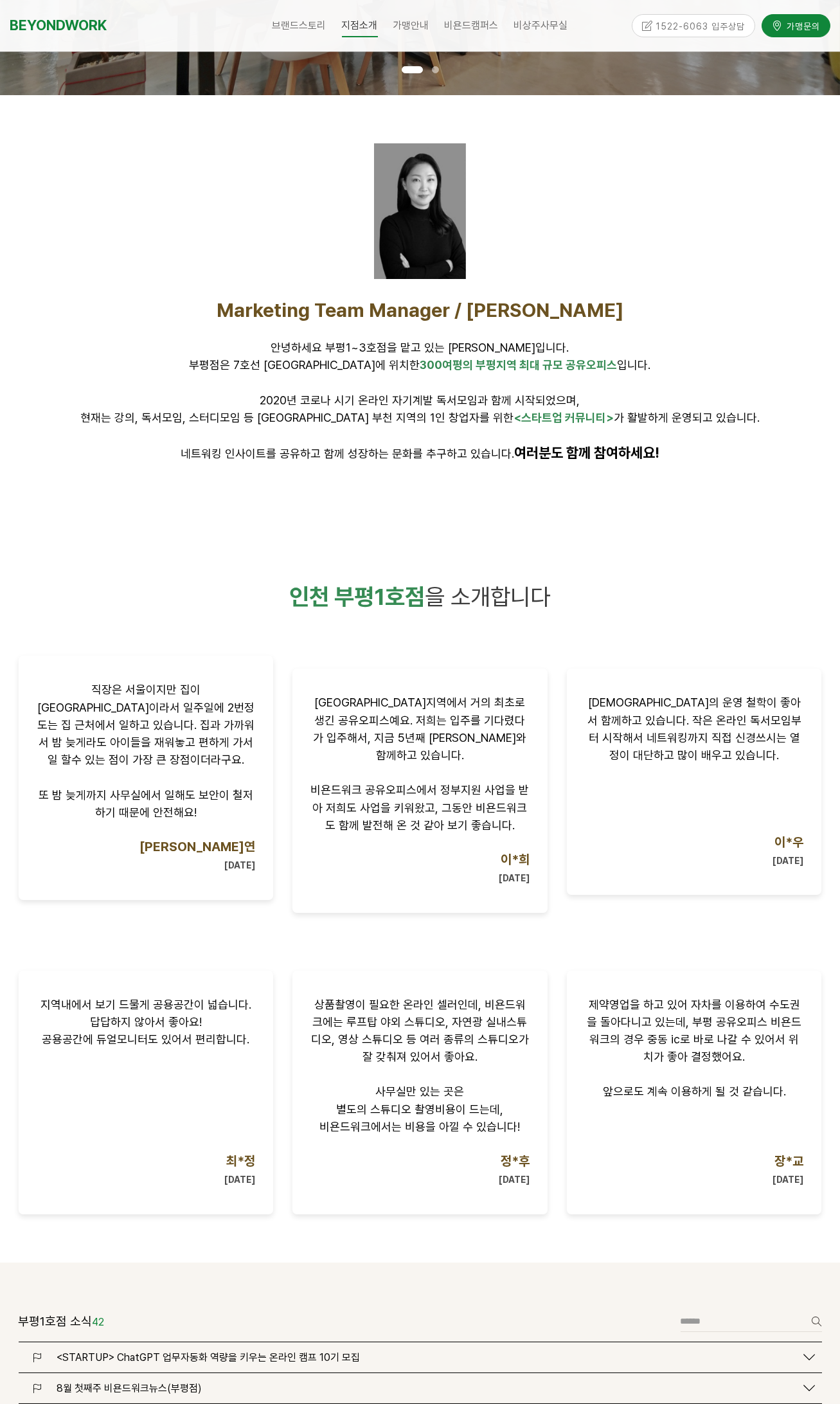
scroll to position [0, 0]
